Goal: Information Seeking & Learning: Check status

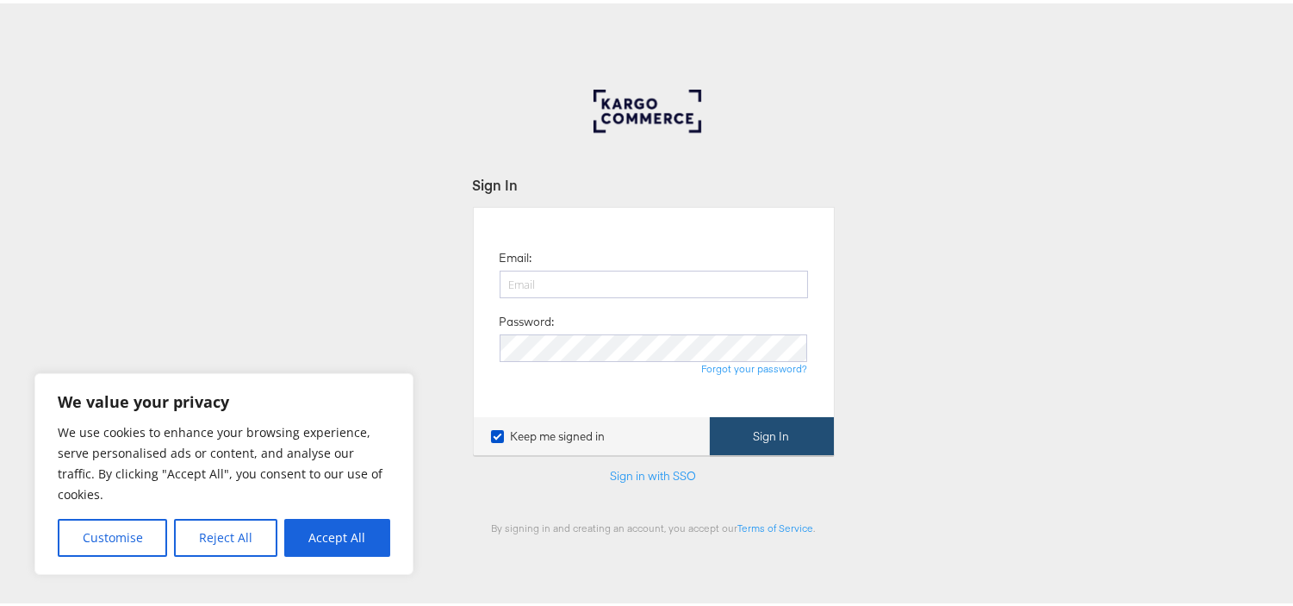
type input "aparna.doniparthi@kargo.com"
click at [784, 433] on button "Sign In" at bounding box center [772, 433] width 124 height 39
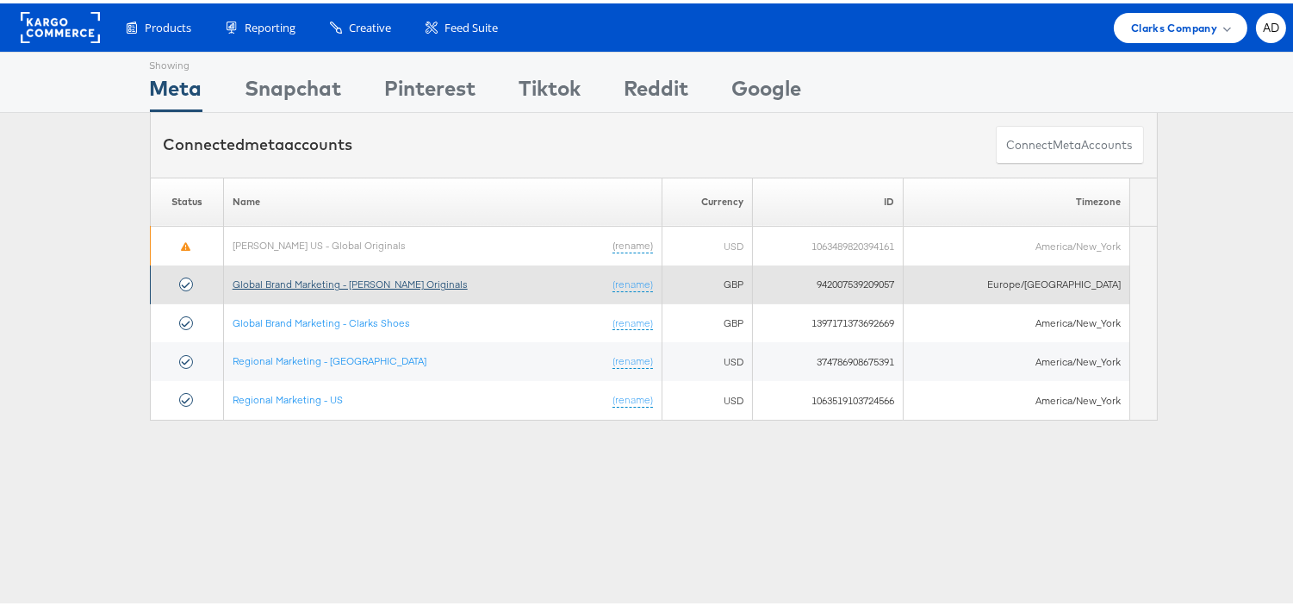
click at [332, 285] on link "Global Brand Marketing - [PERSON_NAME] Originals" at bounding box center [350, 280] width 235 height 13
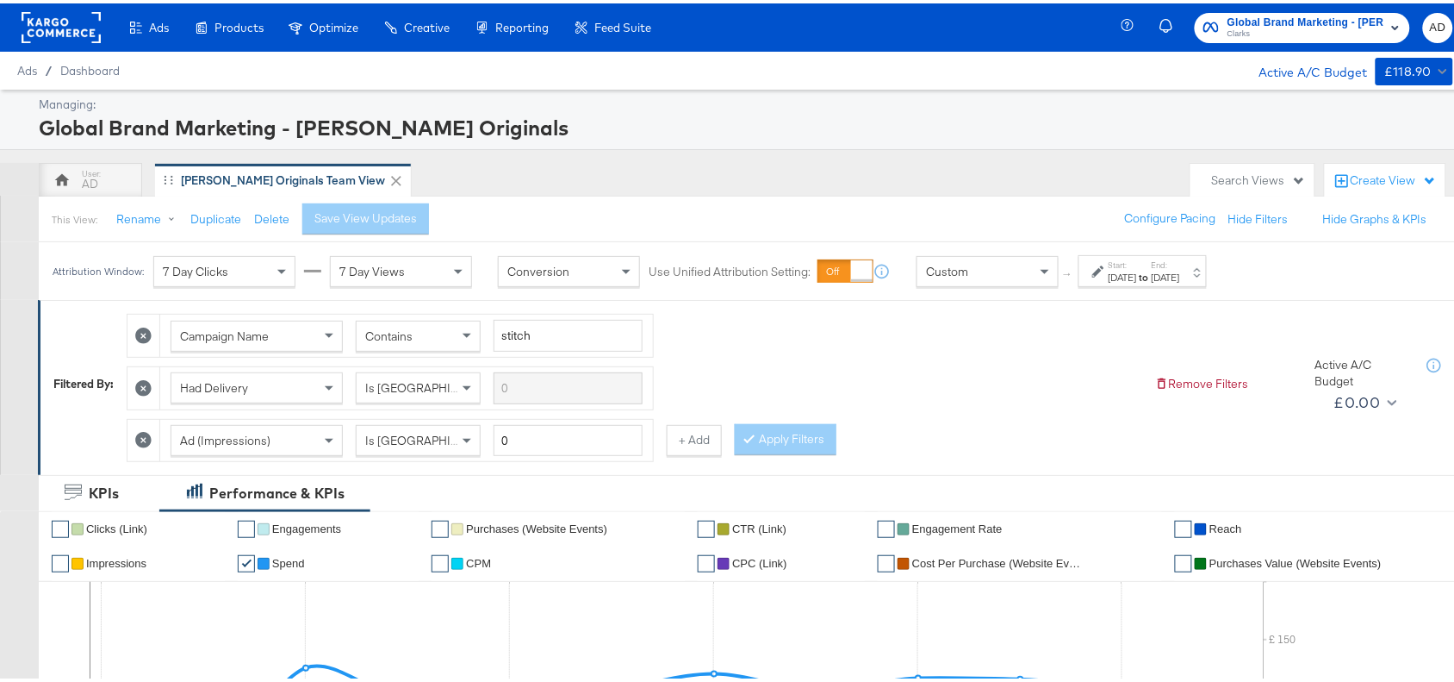
click at [1206, 285] on div "Attribution Window: 7 Day Clicks 7 Day Views Conversion Use Unified Attribution…" at bounding box center [634, 268] width 1190 height 58
click at [1180, 271] on div "[DATE]" at bounding box center [1166, 274] width 28 height 14
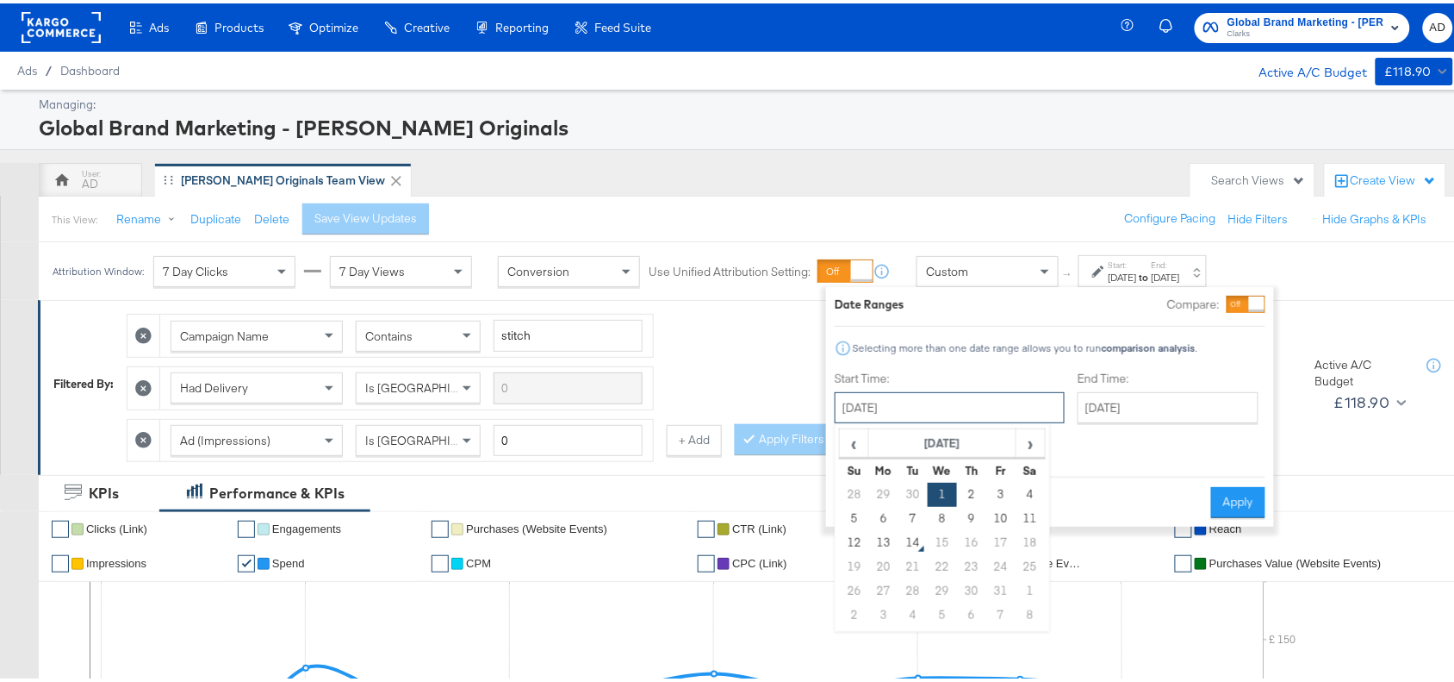
click at [915, 401] on input "[DATE]" at bounding box center [950, 404] width 230 height 31
click at [883, 541] on td "13" at bounding box center [883, 539] width 29 height 24
type input "[DATE]"
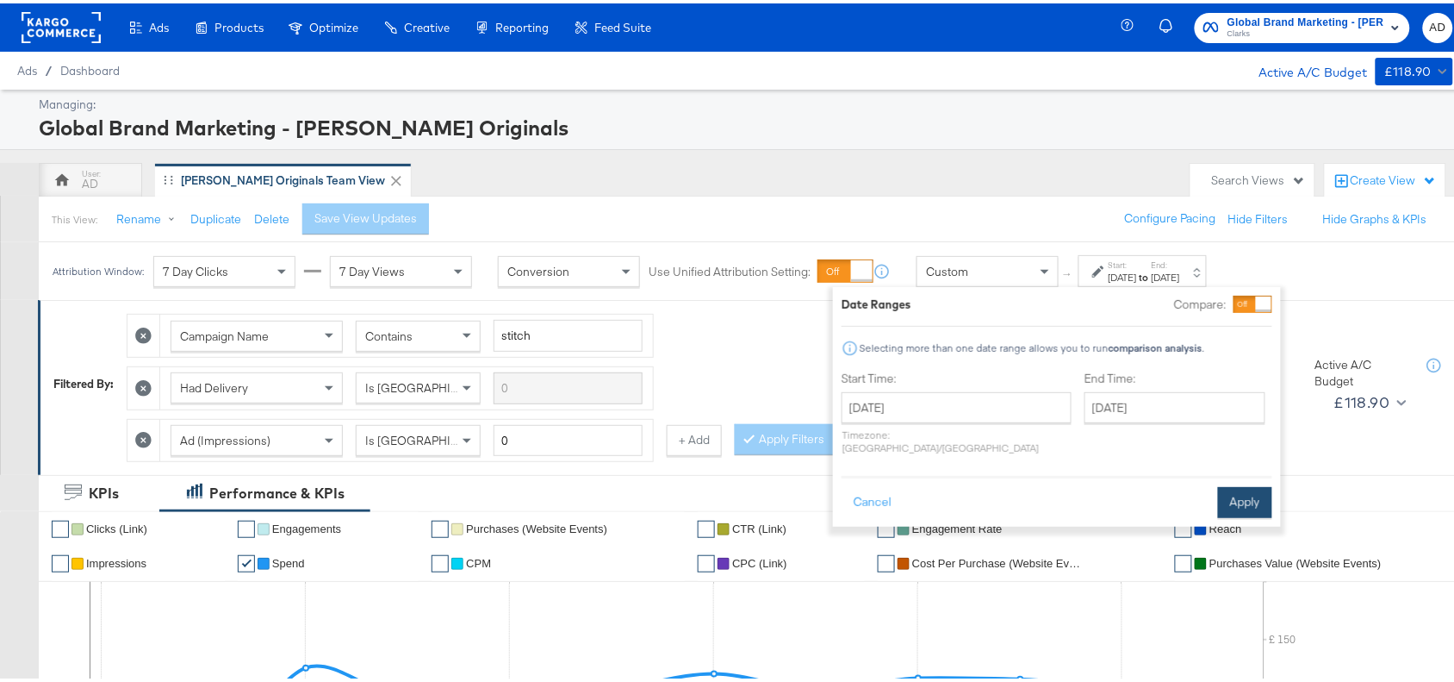
click at [1239, 483] on button "Apply" at bounding box center [1245, 498] width 54 height 31
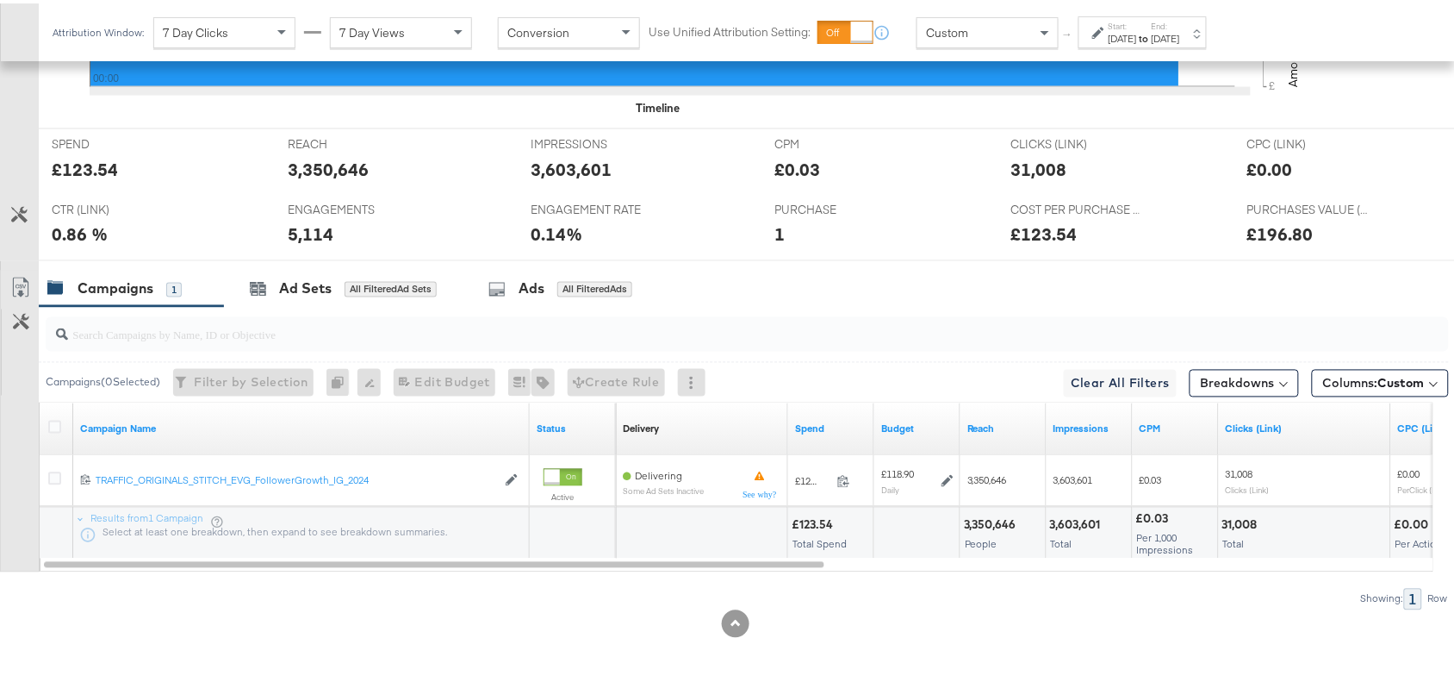
scroll to position [758, 0]
click at [1152, 35] on strong "to" at bounding box center [1144, 34] width 15 height 13
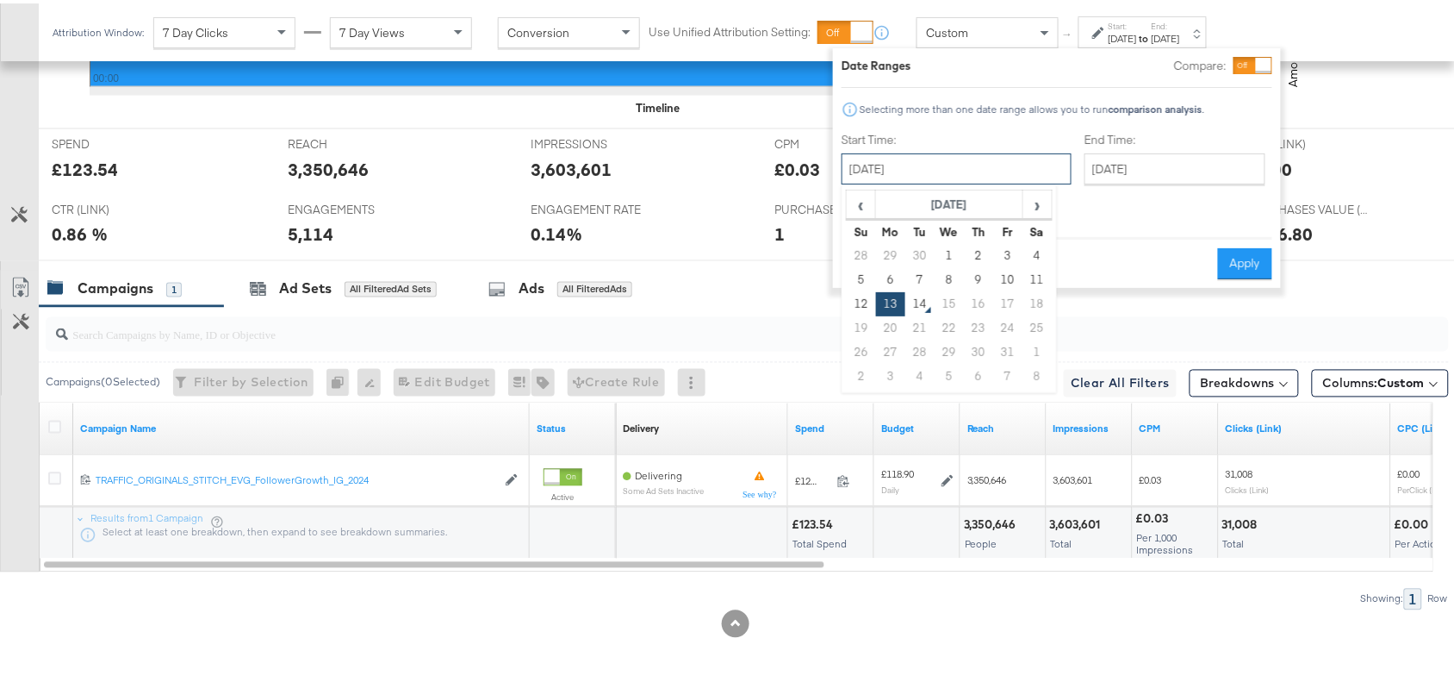
click at [944, 160] on input "[DATE]" at bounding box center [957, 165] width 230 height 31
click at [856, 302] on td "12" at bounding box center [861, 301] width 29 height 24
type input "[DATE]"
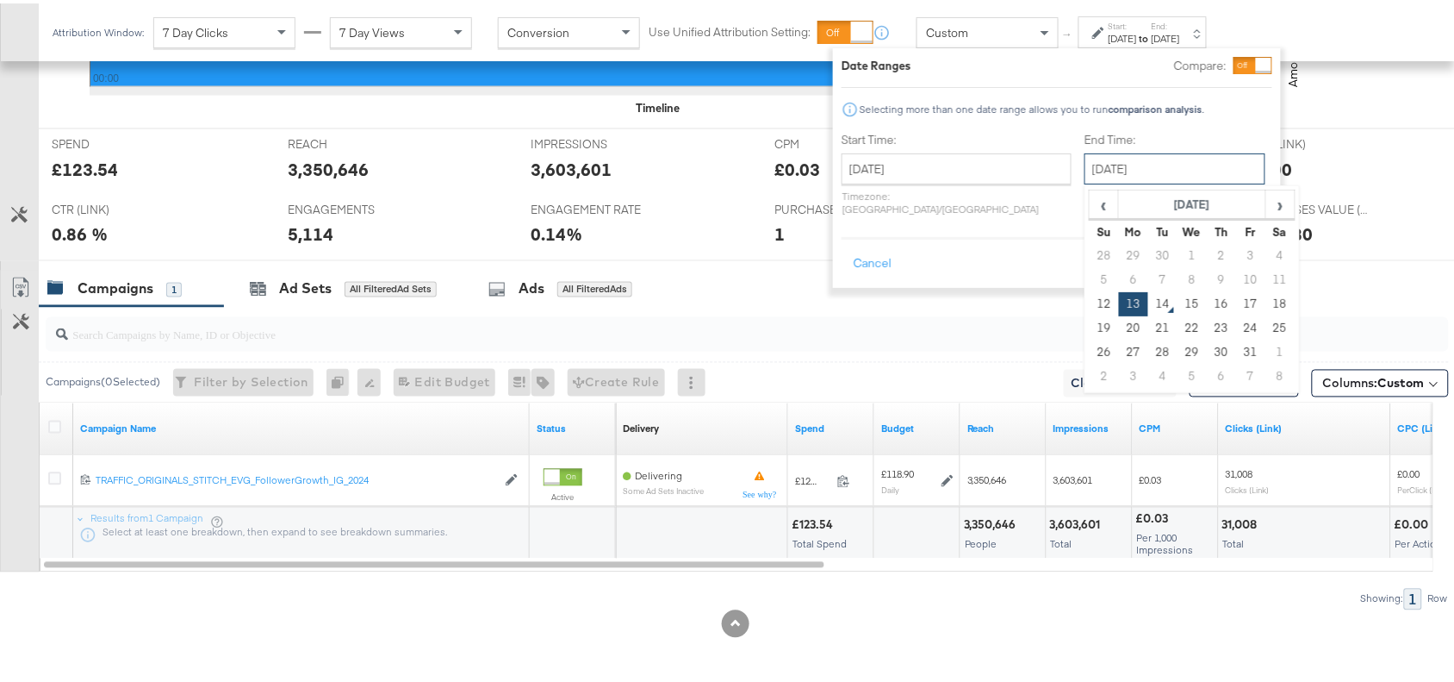
click at [1131, 165] on input "[DATE]" at bounding box center [1175, 165] width 181 height 31
click at [1090, 306] on td "12" at bounding box center [1104, 301] width 29 height 24
type input "[DATE]"
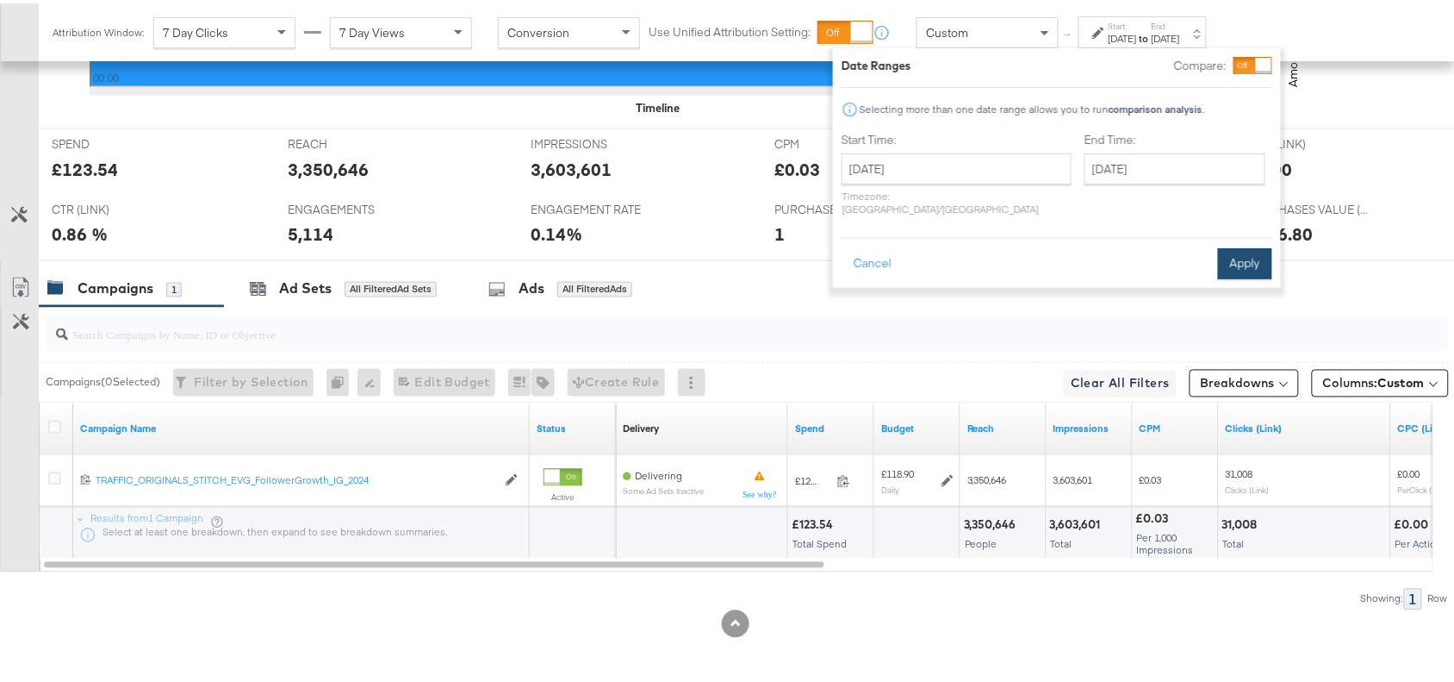
click at [1243, 251] on button "Apply" at bounding box center [1245, 260] width 54 height 31
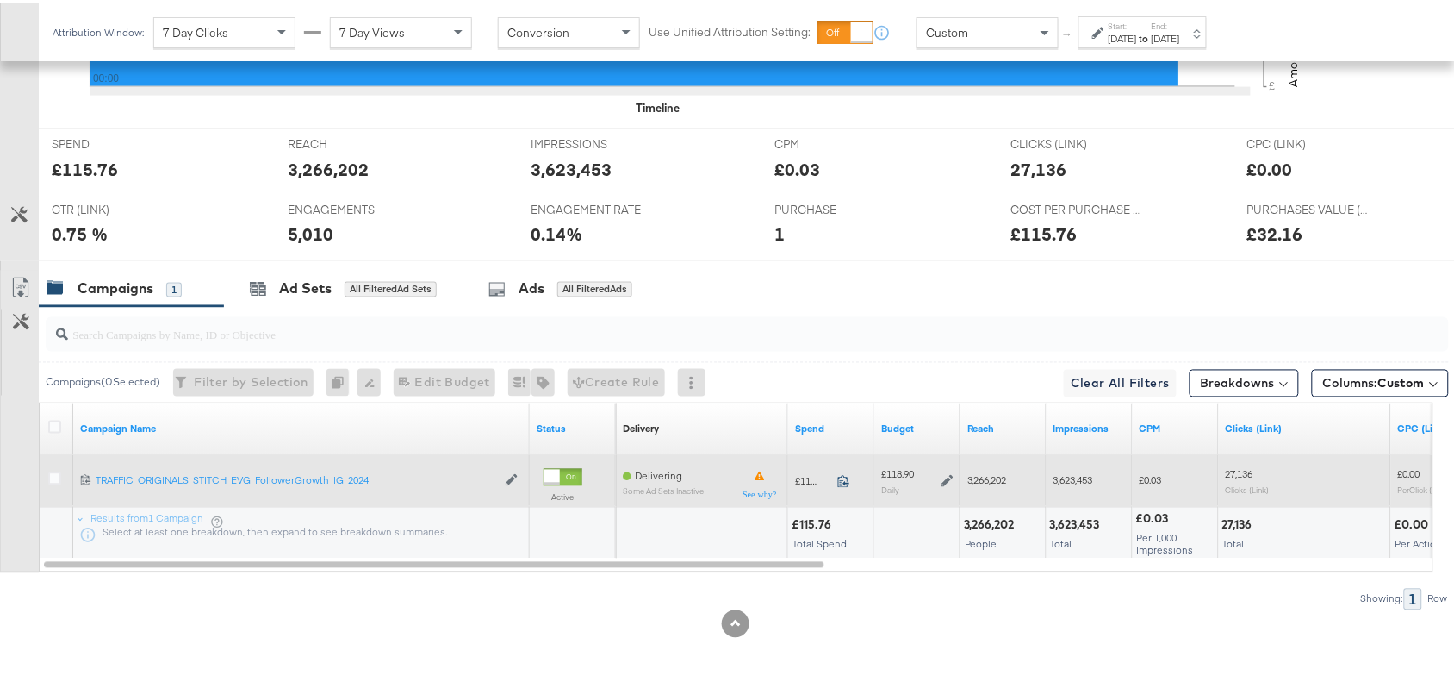
click at [845, 480] on icon at bounding box center [843, 478] width 11 height 12
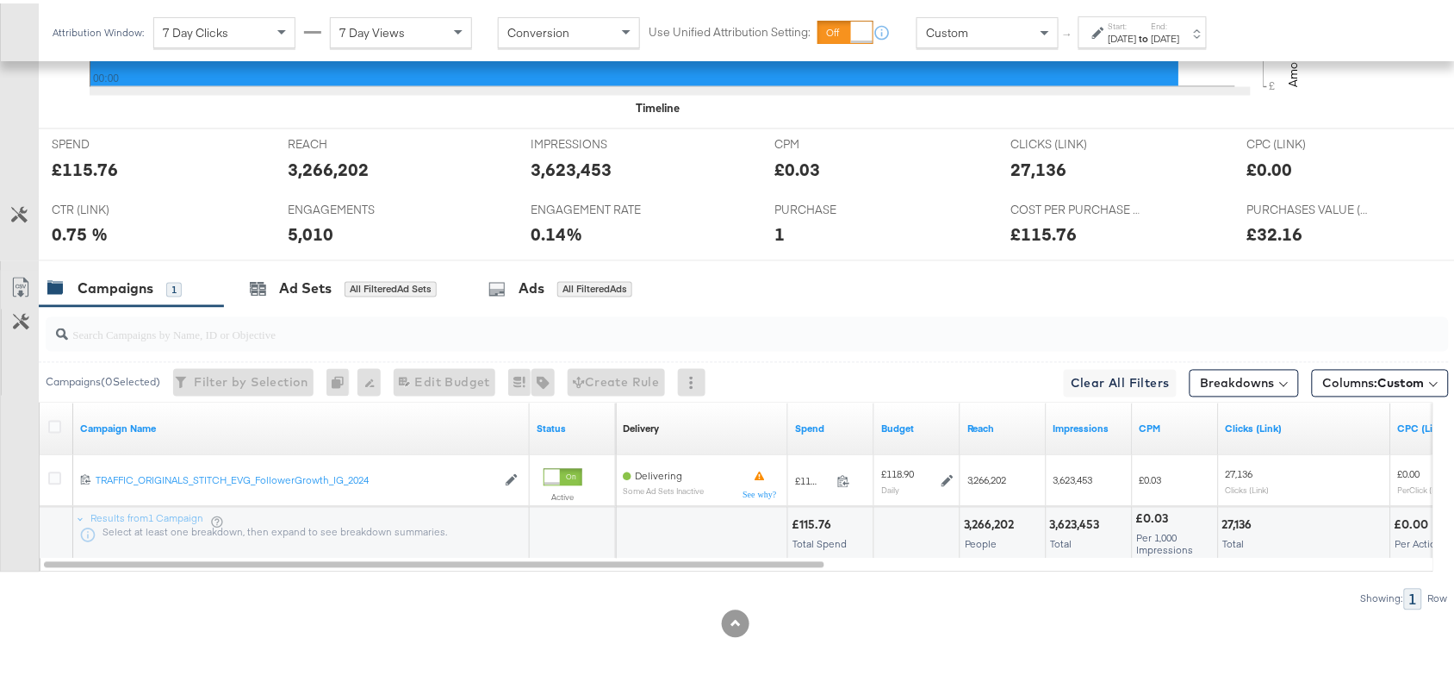
click at [983, 524] on div "3,266,202" at bounding box center [992, 522] width 56 height 16
copy div "3,266,202"
click at [983, 524] on div "3,266,202" at bounding box center [992, 522] width 56 height 16
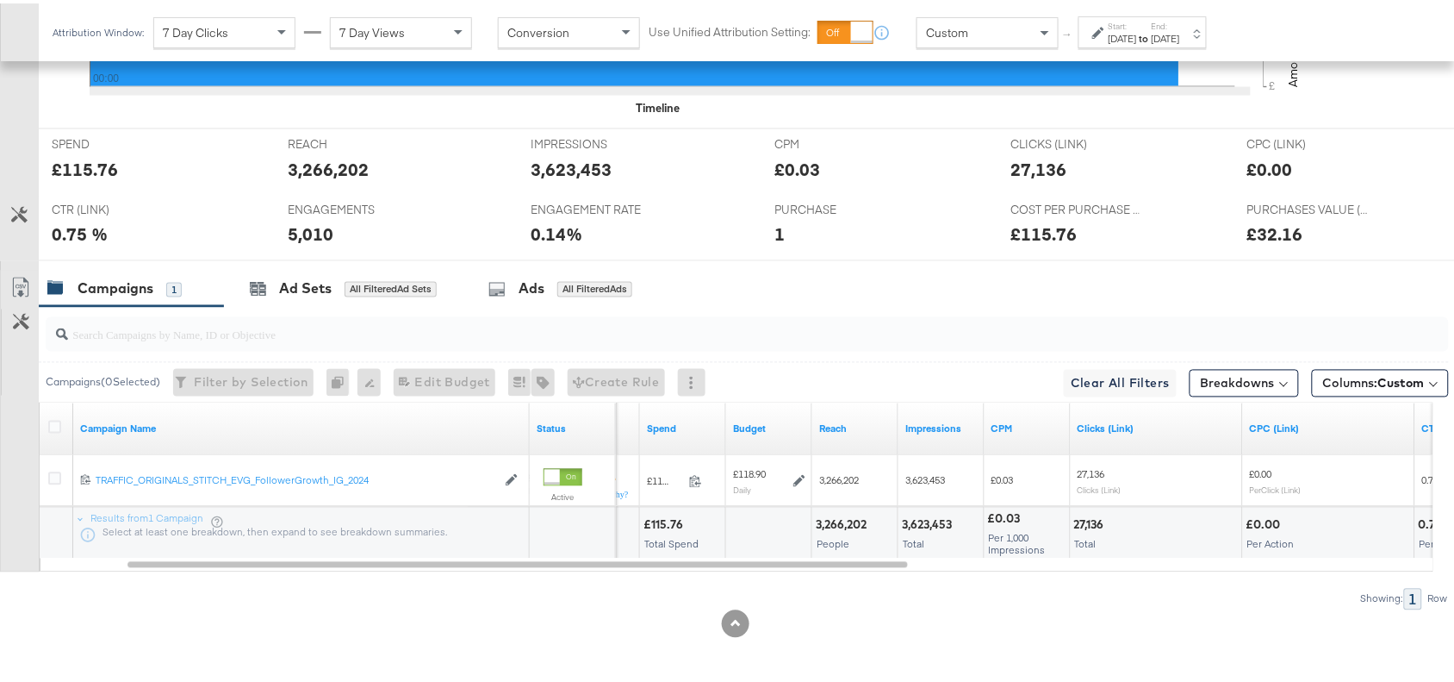
click at [937, 523] on div "3,623,453" at bounding box center [929, 522] width 55 height 16
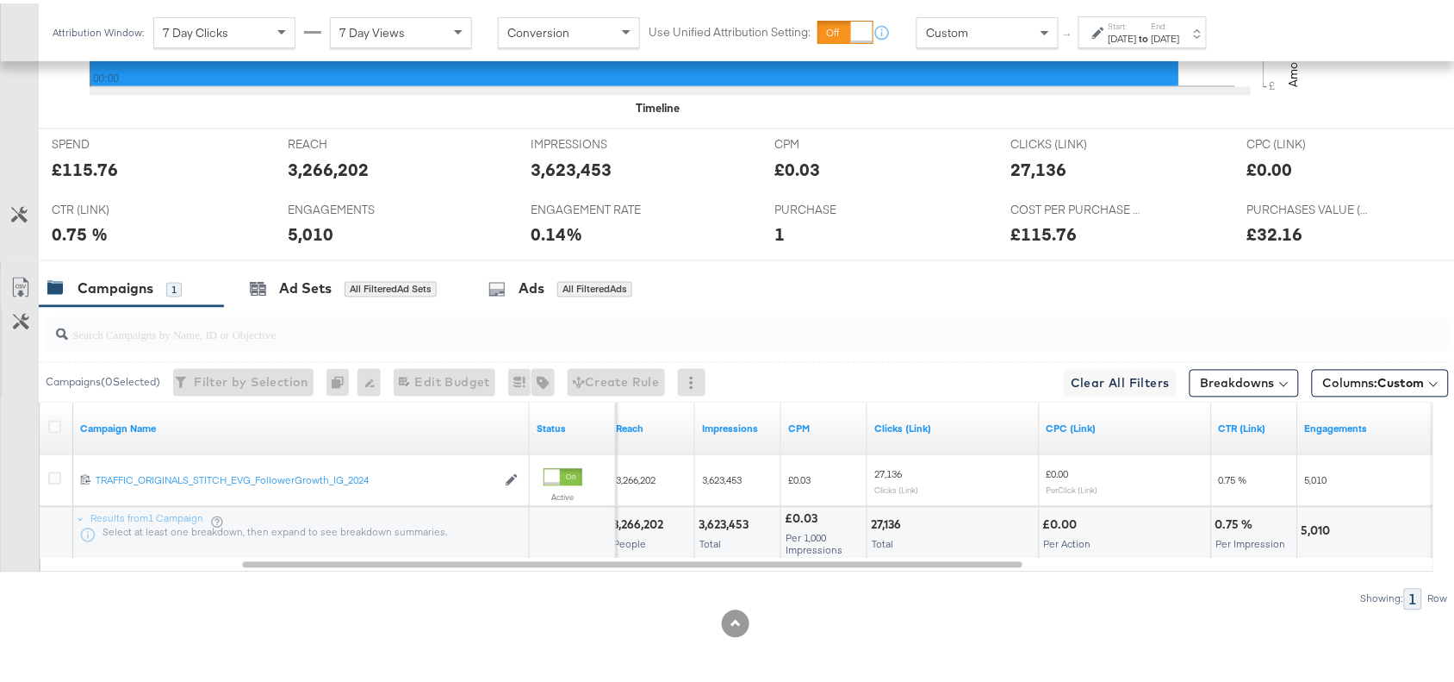
click at [881, 514] on div "27,136" at bounding box center [888, 522] width 35 height 16
copy div "27,136"
click at [881, 514] on div "27,136" at bounding box center [888, 522] width 35 height 16
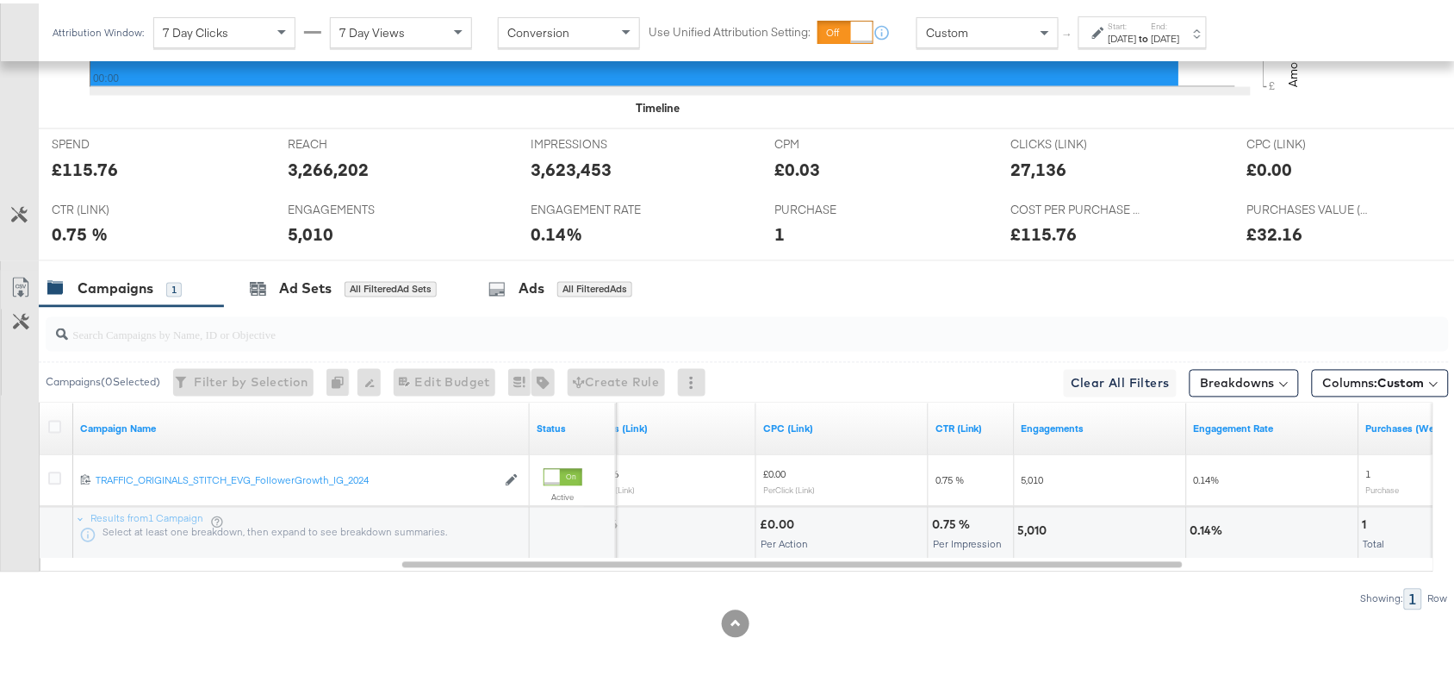
click at [1027, 531] on div "5,010" at bounding box center [1035, 528] width 34 height 16
copy div "5,010"
click at [1027, 531] on div "5,010" at bounding box center [1035, 528] width 34 height 16
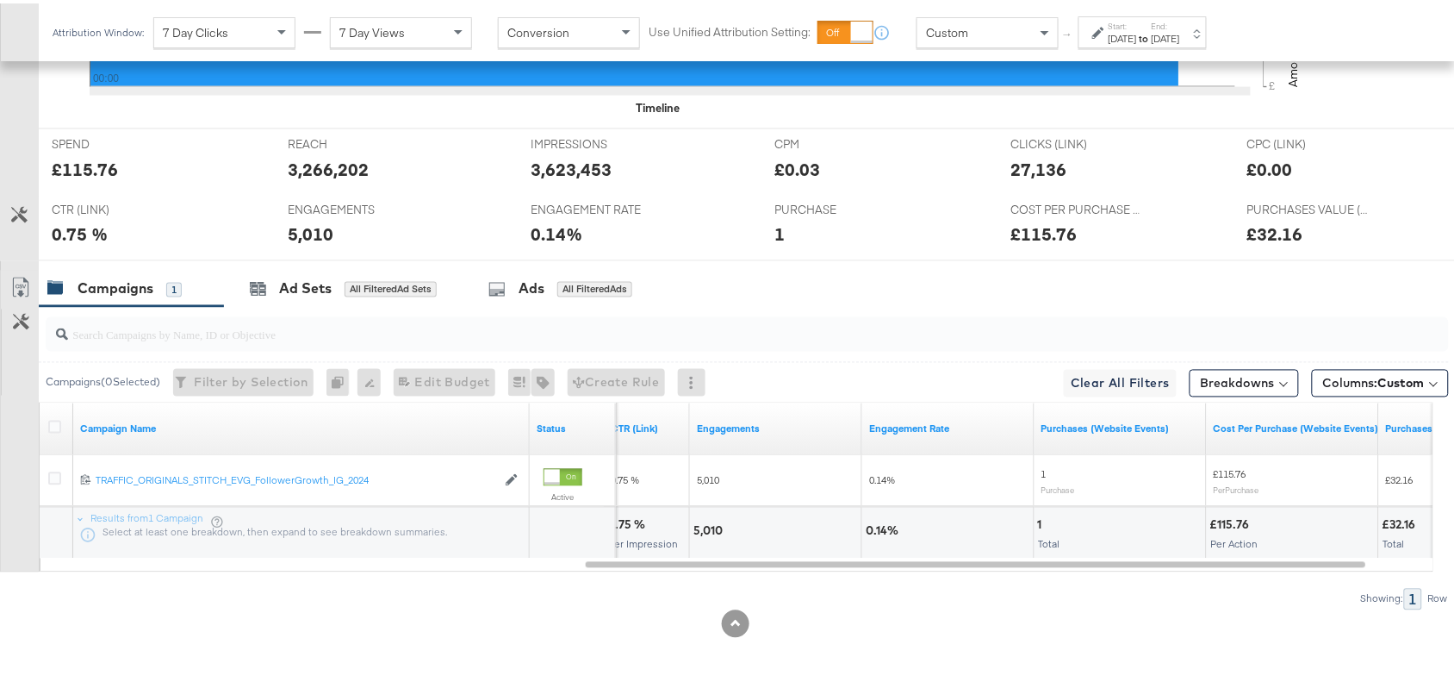
click at [1137, 33] on div "[DATE]" at bounding box center [1123, 35] width 28 height 14
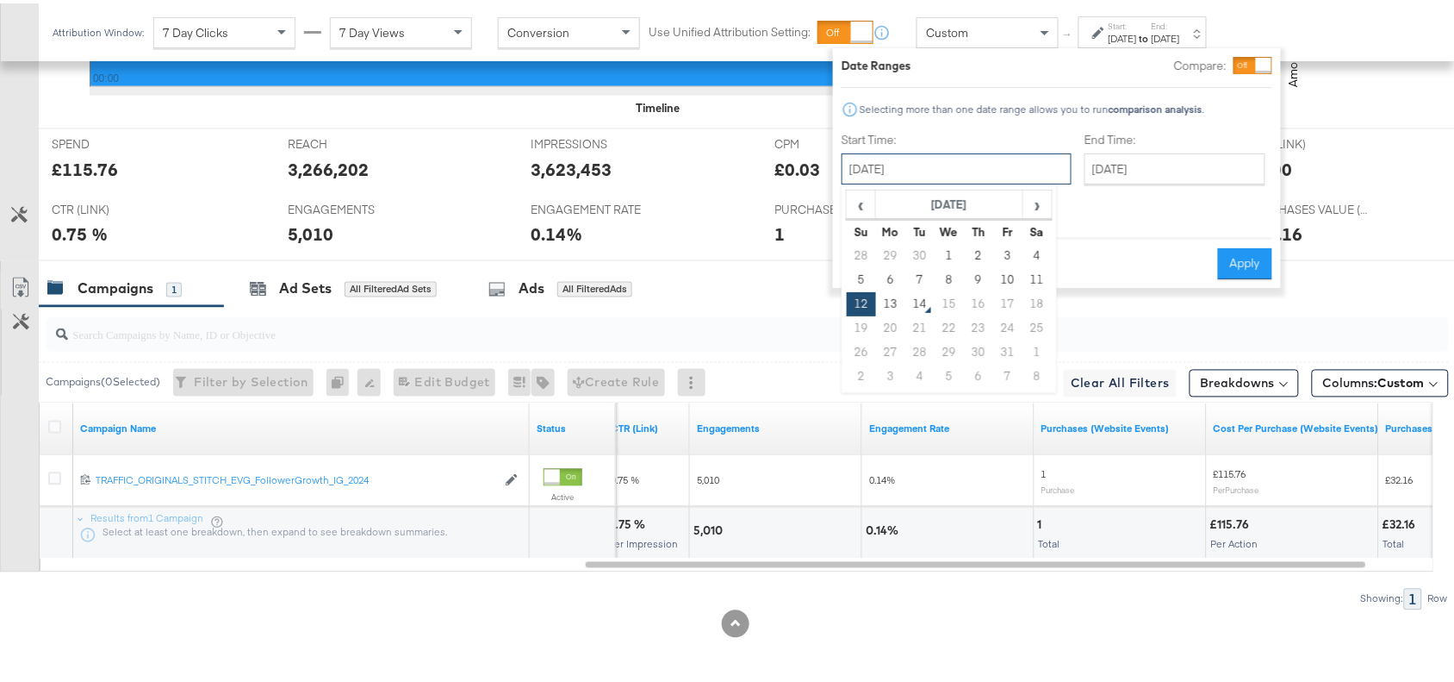
click at [920, 179] on input "[DATE]" at bounding box center [957, 165] width 230 height 31
click at [893, 307] on td "13" at bounding box center [890, 301] width 29 height 24
type input "[DATE]"
click at [1241, 246] on button "Apply" at bounding box center [1245, 260] width 54 height 31
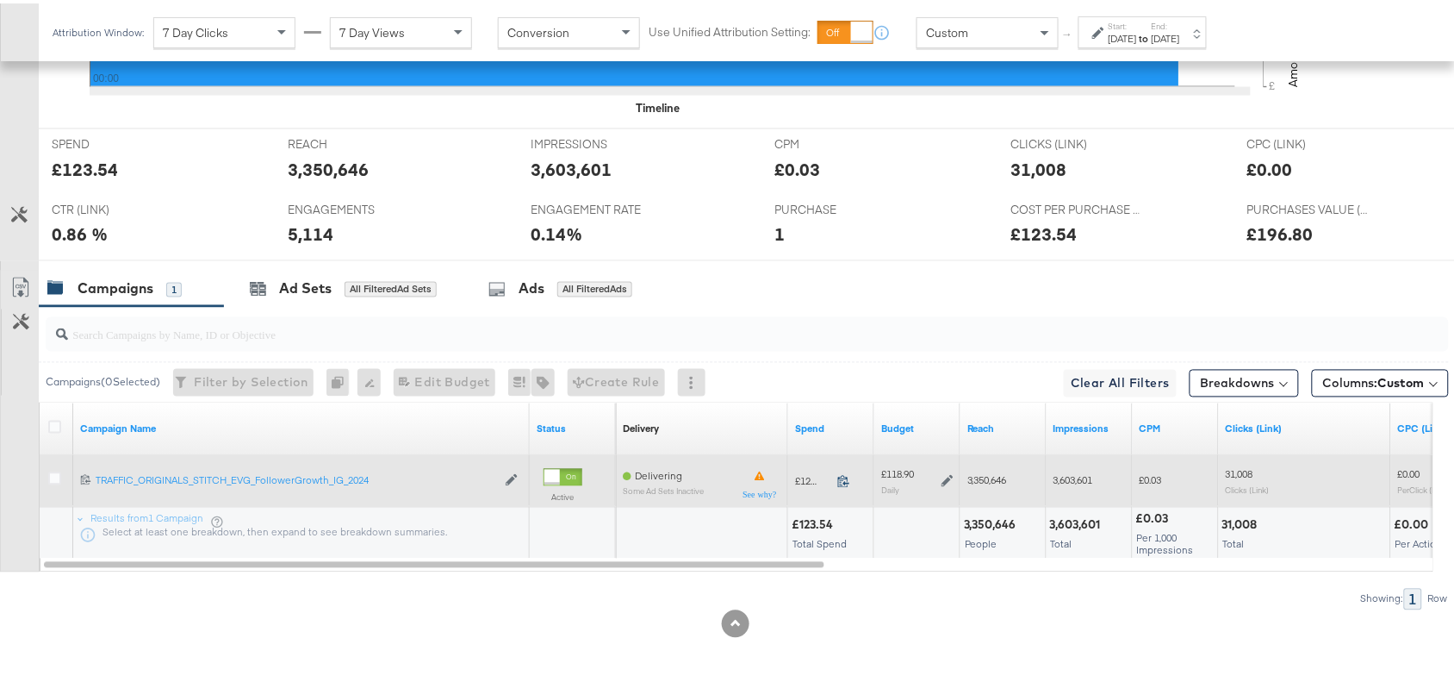
click at [842, 478] on icon at bounding box center [844, 477] width 13 height 13
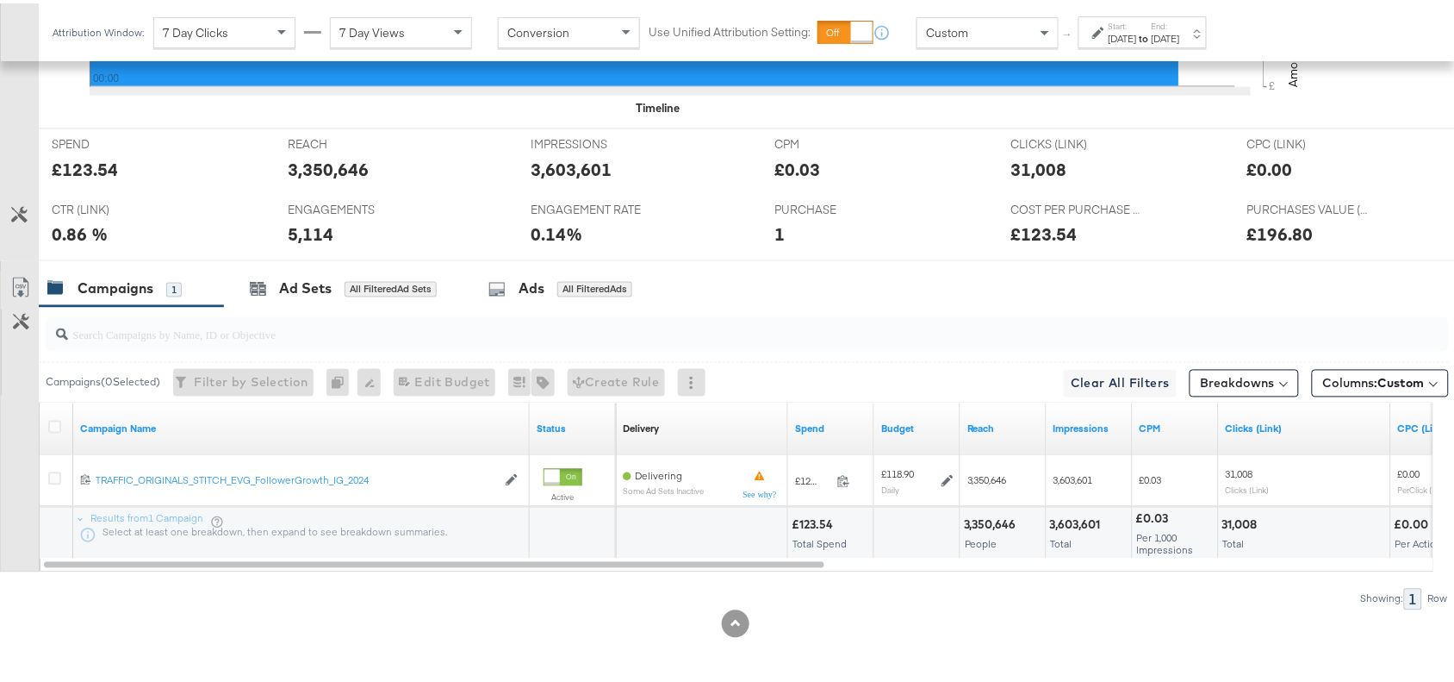
click at [988, 518] on div "3,350,646" at bounding box center [993, 522] width 58 height 16
copy div "3,350,646"
click at [988, 518] on div "3,350,646" at bounding box center [993, 522] width 58 height 16
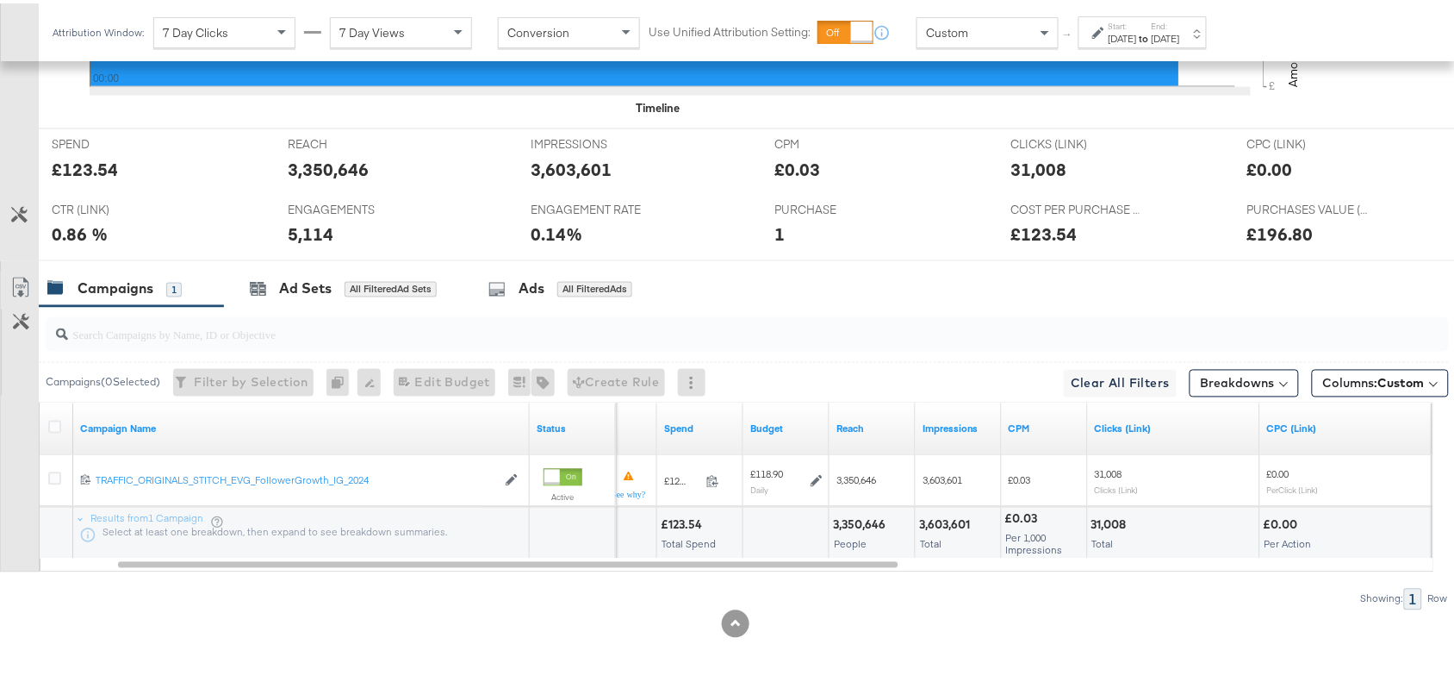
click at [956, 526] on div "3,603,601" at bounding box center [947, 522] width 56 height 16
copy div "3,603,601"
click at [956, 526] on div "3,603,601" at bounding box center [947, 522] width 56 height 16
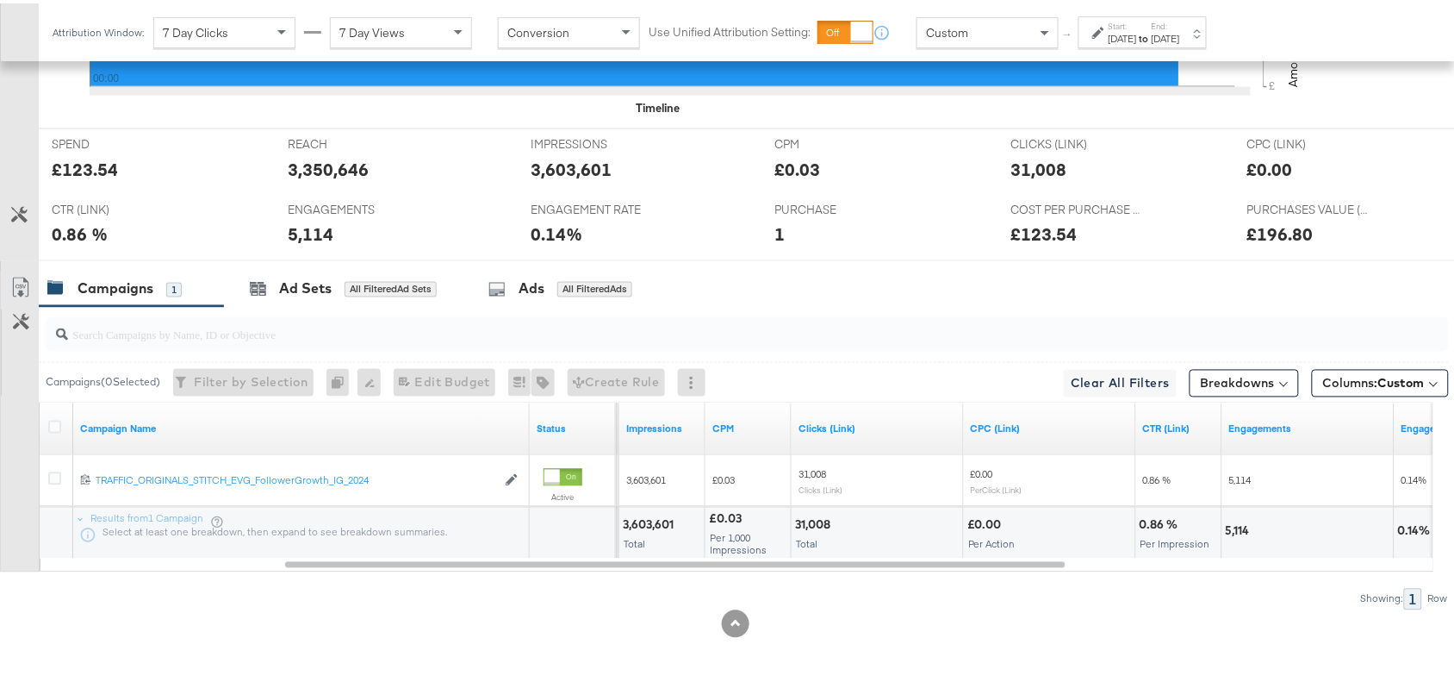
click at [811, 514] on div "31,008" at bounding box center [815, 522] width 40 height 16
copy div "31,008"
click at [811, 514] on div "31,008" at bounding box center [815, 522] width 40 height 16
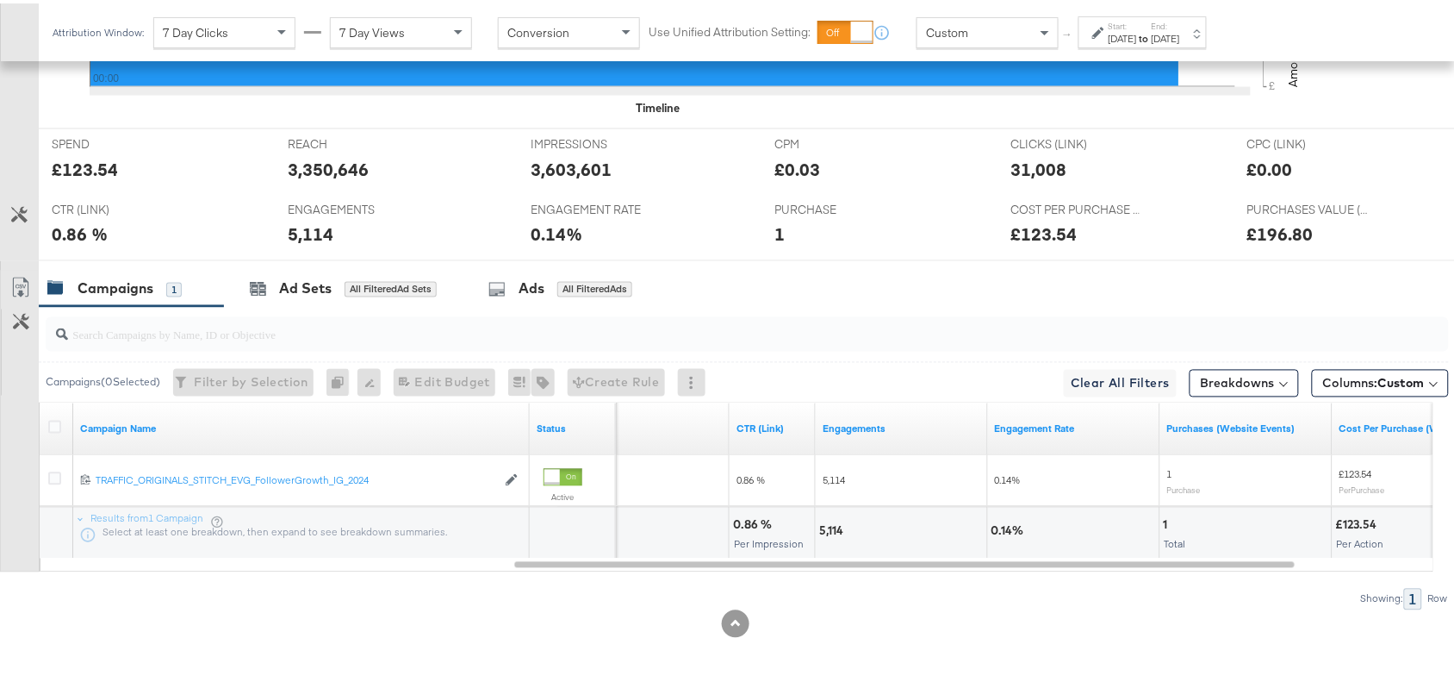
click at [824, 532] on div "5,114" at bounding box center [833, 528] width 29 height 16
copy div "5,114"
click at [824, 532] on div "5,114" at bounding box center [833, 528] width 29 height 16
click at [1164, 522] on div "1" at bounding box center [1168, 522] width 9 height 16
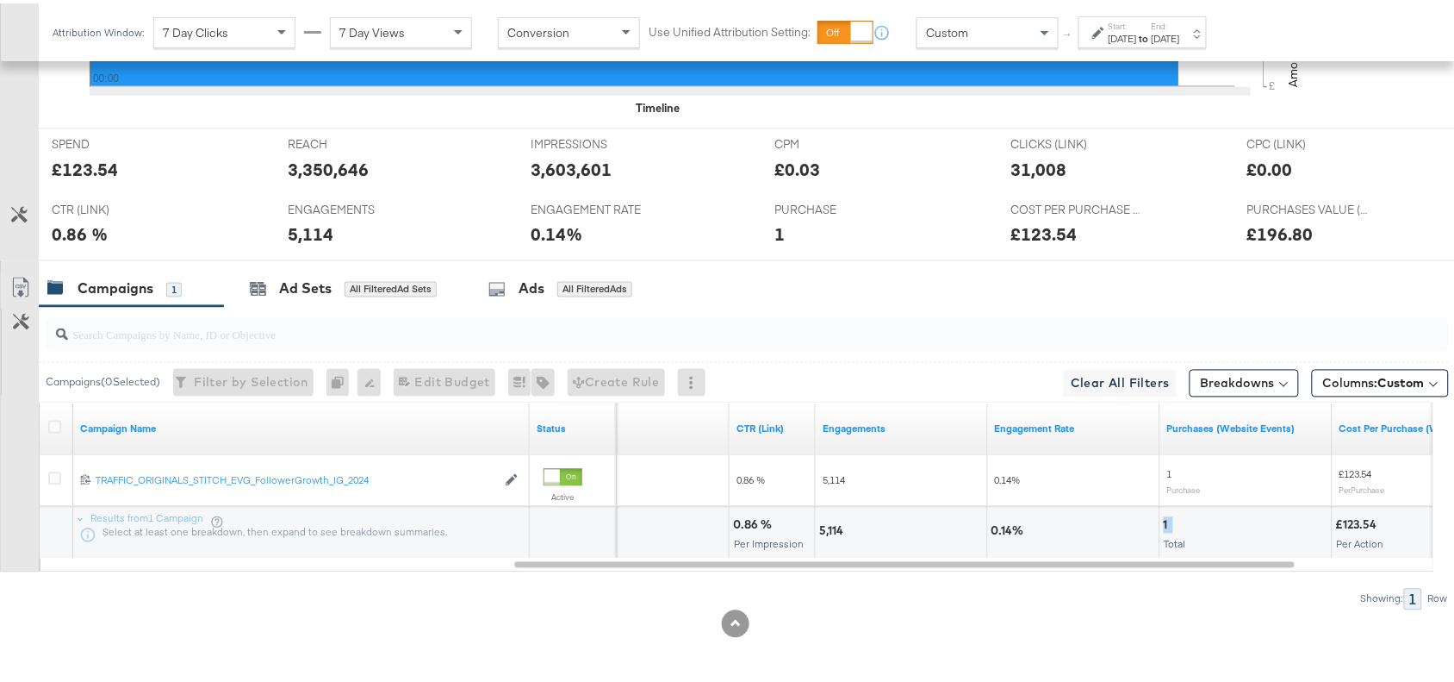
copy div "1"
click at [1164, 522] on div "1" at bounding box center [1168, 522] width 9 height 16
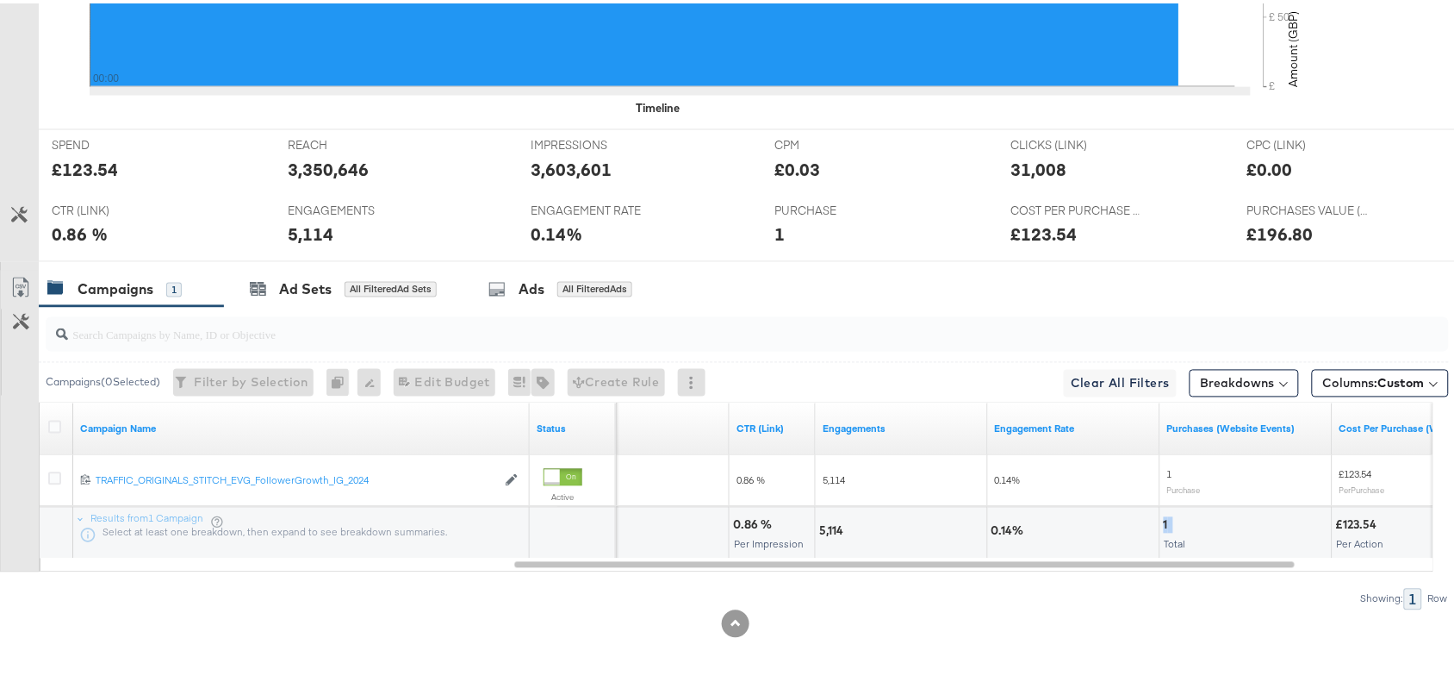
scroll to position [0, 0]
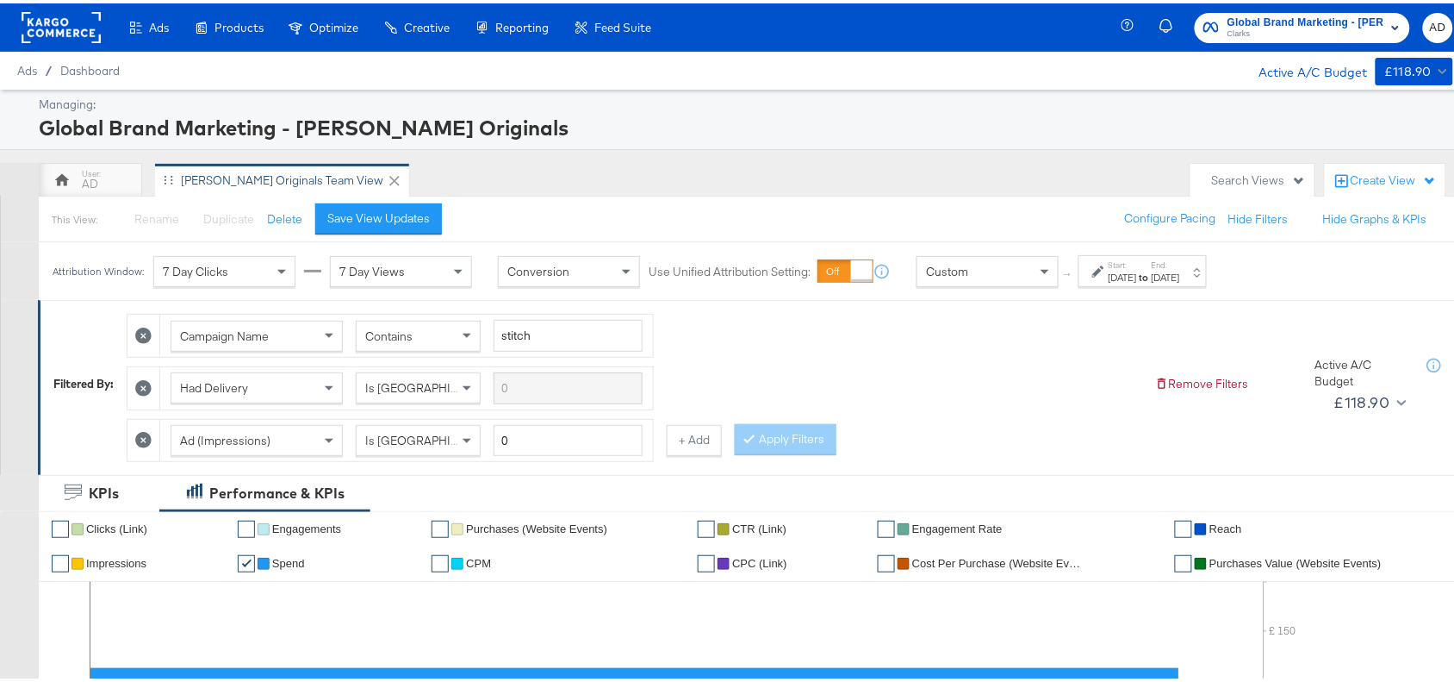
click at [1264, 28] on span "Clarks" at bounding box center [1306, 31] width 157 height 14
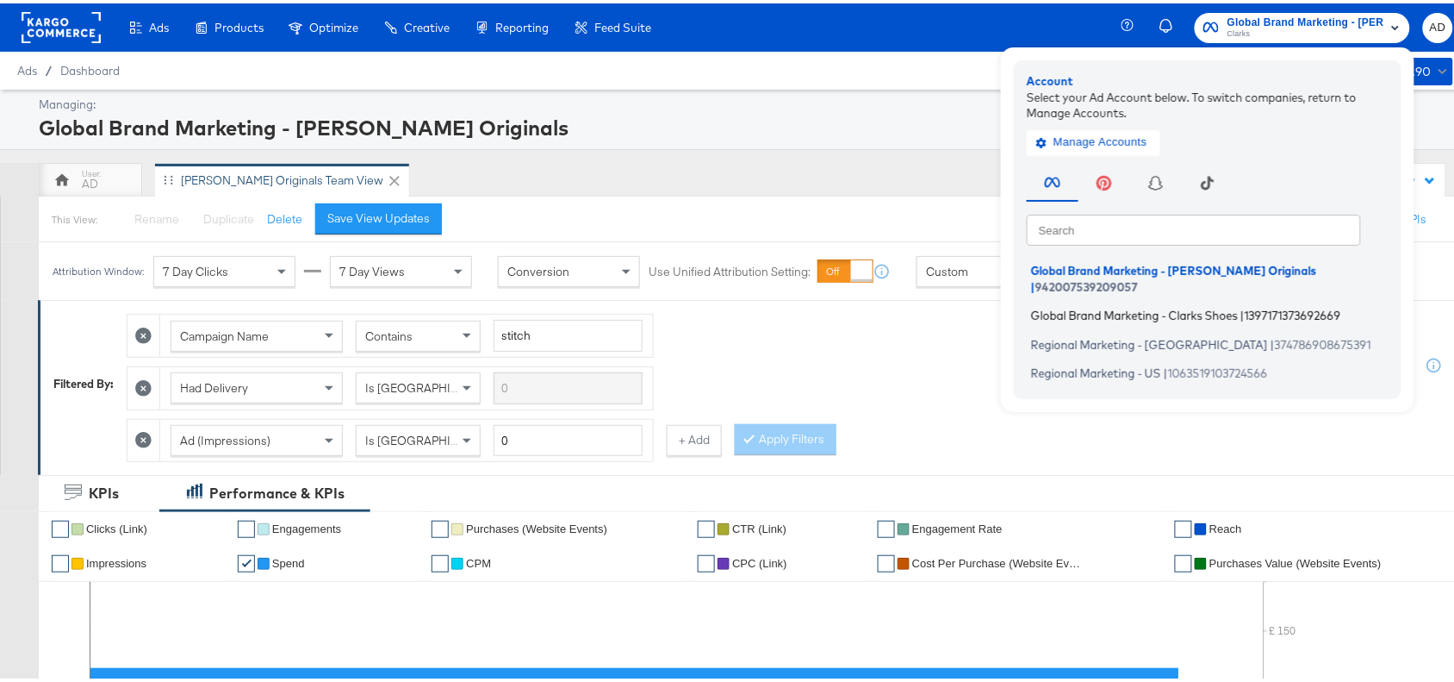
click at [1131, 305] on span "Global Brand Marketing - Clarks Shoes" at bounding box center [1134, 312] width 207 height 14
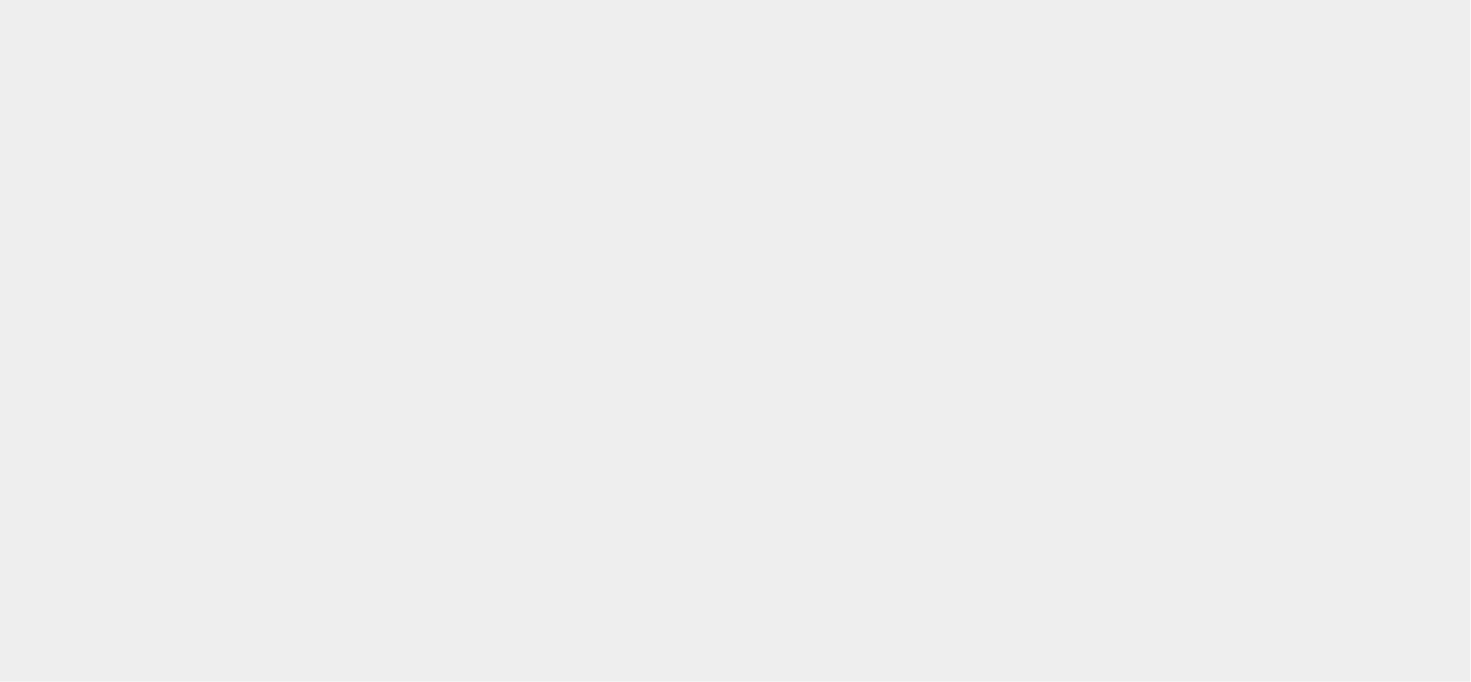
drag, startPoint x: 0, startPoint y: 0, endPoint x: 862, endPoint y: 142, distance: 873.3
click at [862, 142] on body at bounding box center [735, 319] width 1471 height 639
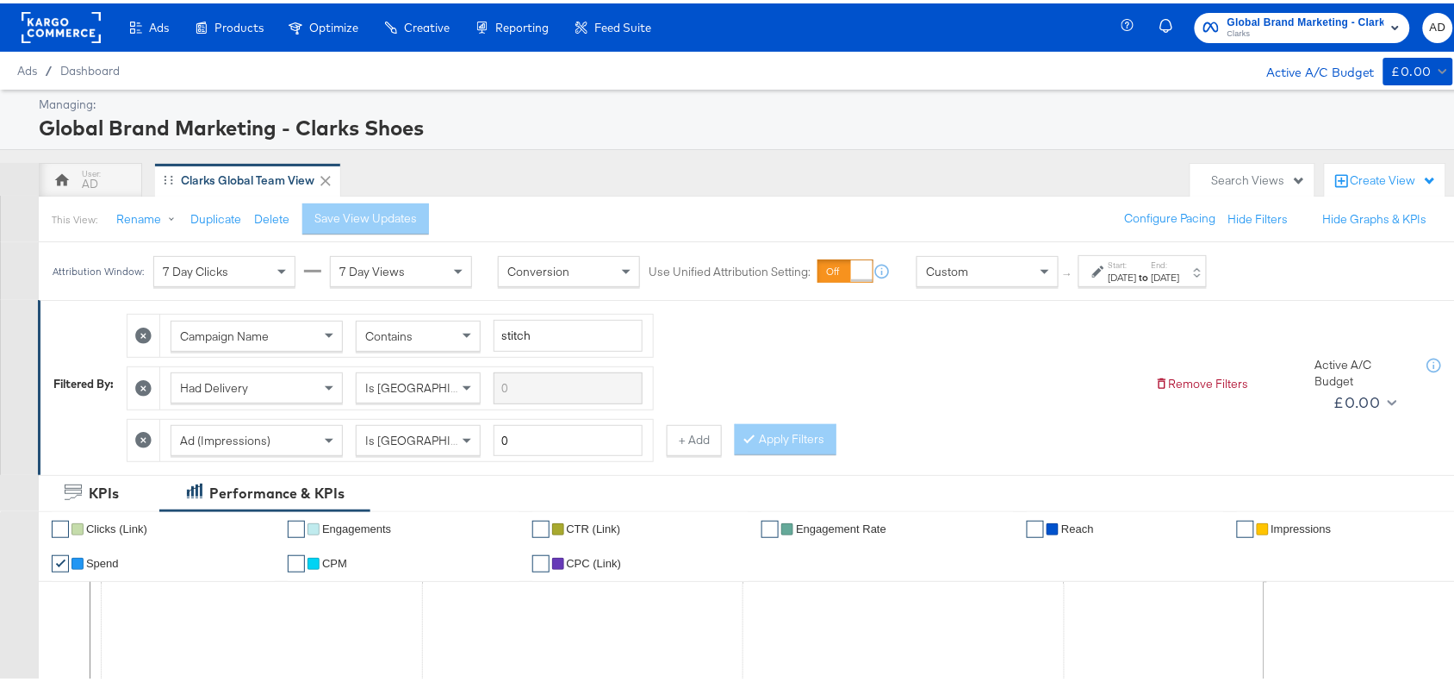
click at [1174, 267] on div "Start: Oct 1st 2025 to End: Oct 8th 2025" at bounding box center [1145, 268] width 72 height 25
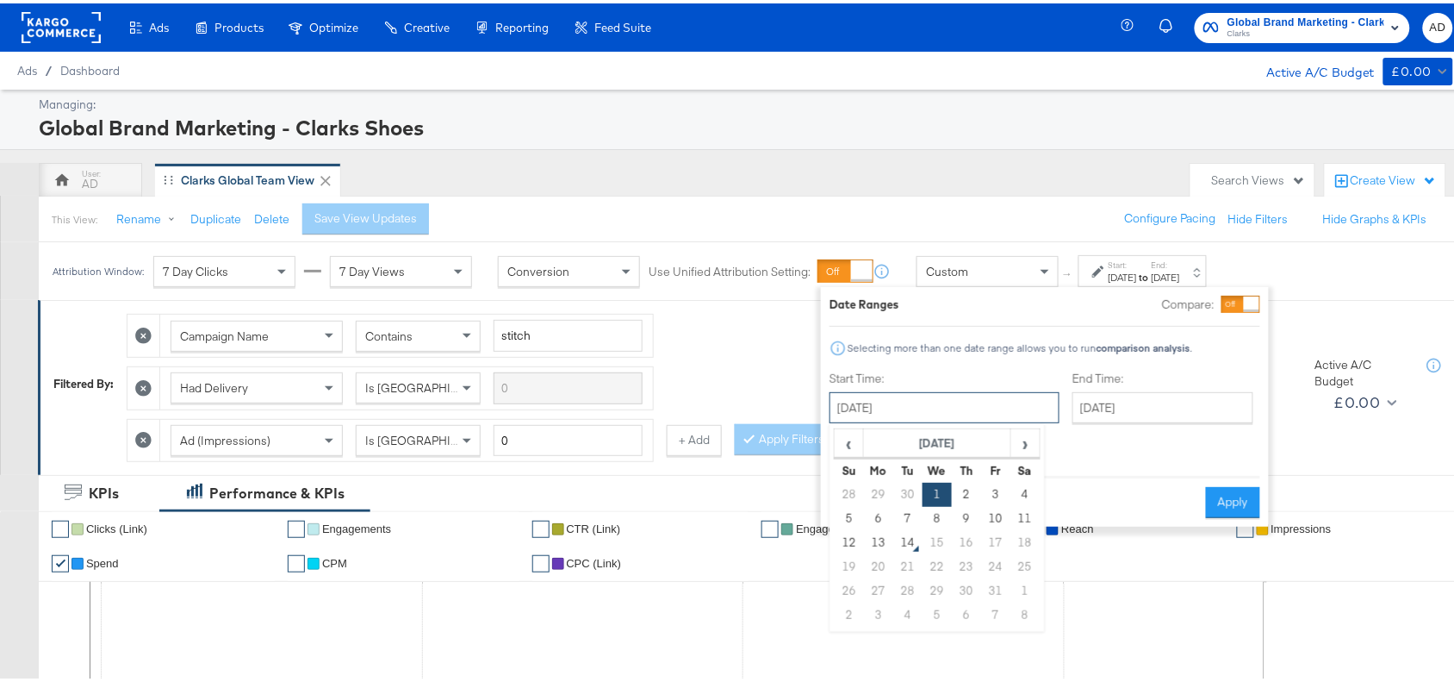
click at [956, 411] on input "[DATE]" at bounding box center [945, 404] width 230 height 31
click at [849, 544] on td "12" at bounding box center [849, 539] width 29 height 24
type input "[DATE]"
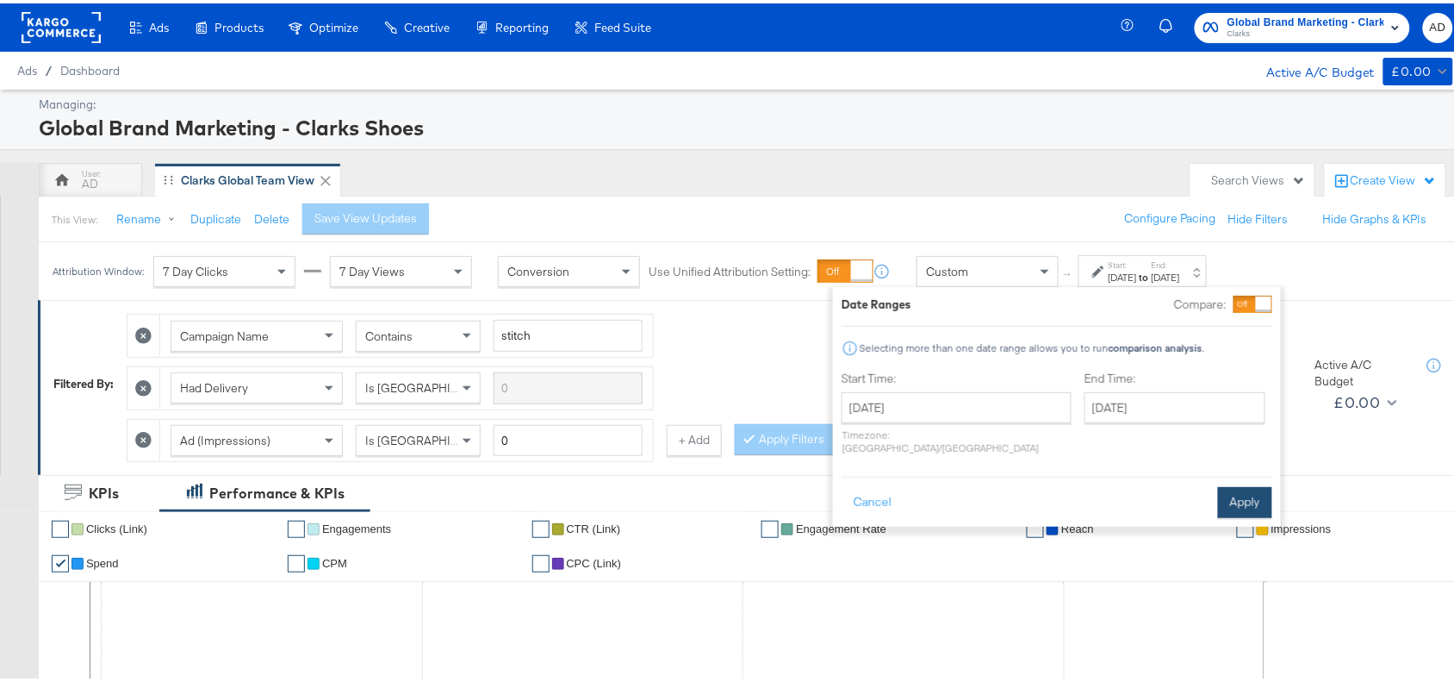
click at [1236, 483] on button "Apply" at bounding box center [1245, 498] width 54 height 31
